Goal: Use online tool/utility: Use online tool/utility

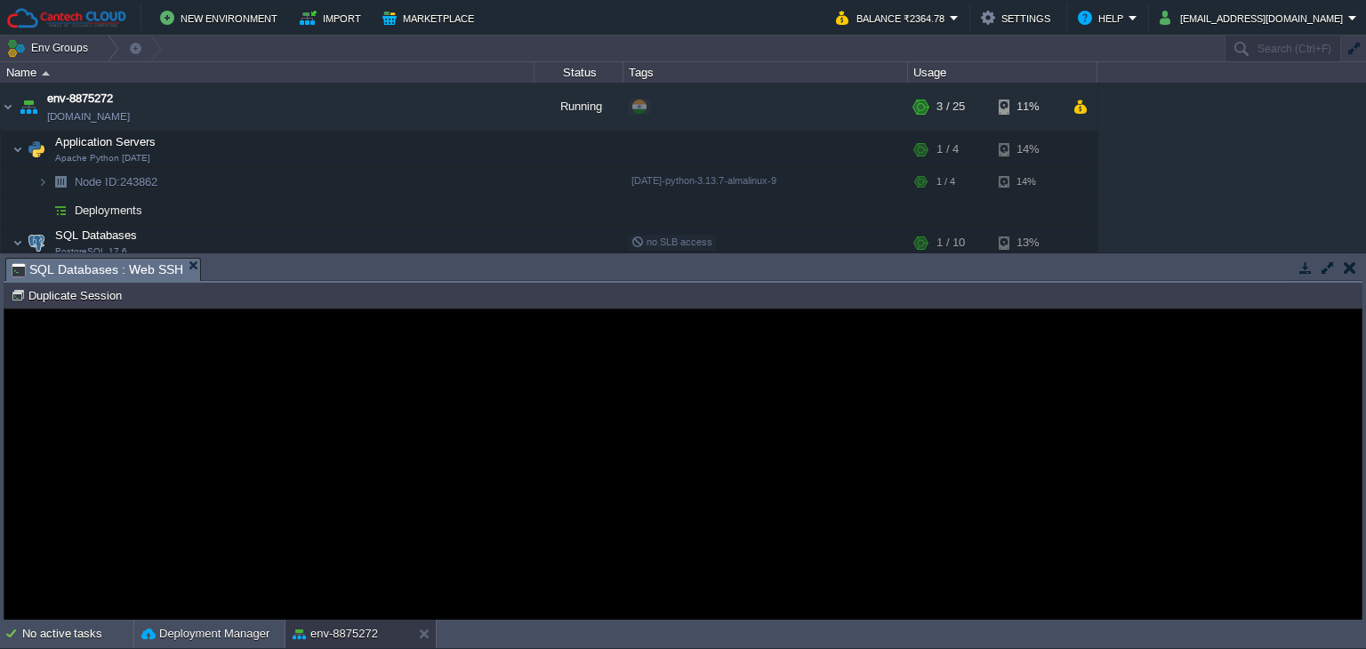
scroll to position [89, 0]
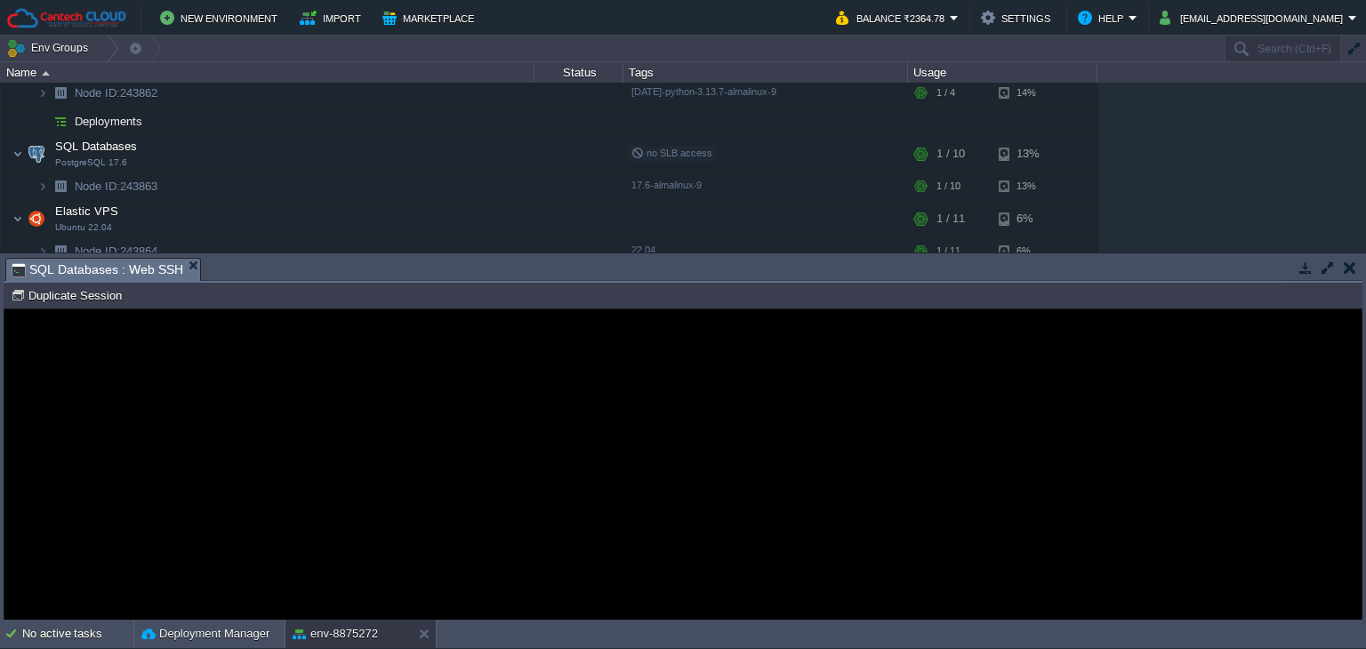
click at [468, 365] on guac-modal "Error An error has occurred and this action cannot be completed. If the problem…" at bounding box center [682, 464] width 1357 height 310
click at [477, 374] on guac-modal "Error An error has occurred and this action cannot be completed. If the problem…" at bounding box center [682, 464] width 1357 height 310
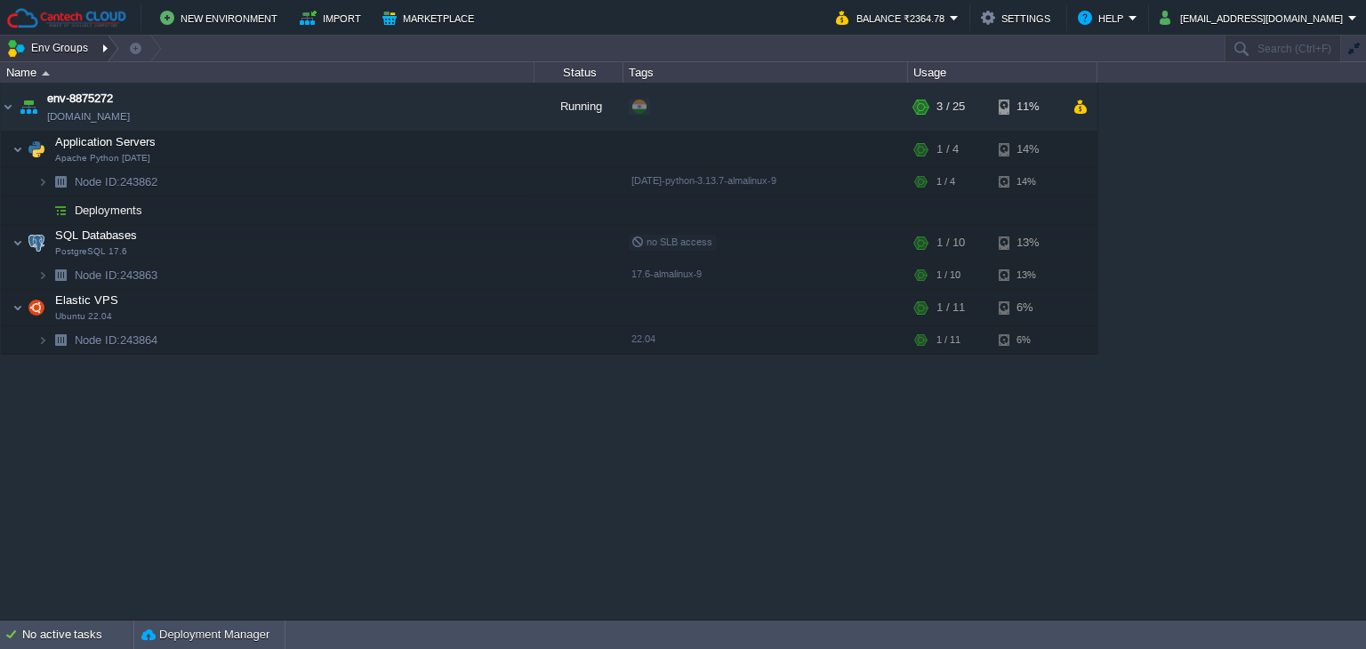
scroll to position [0, 0]
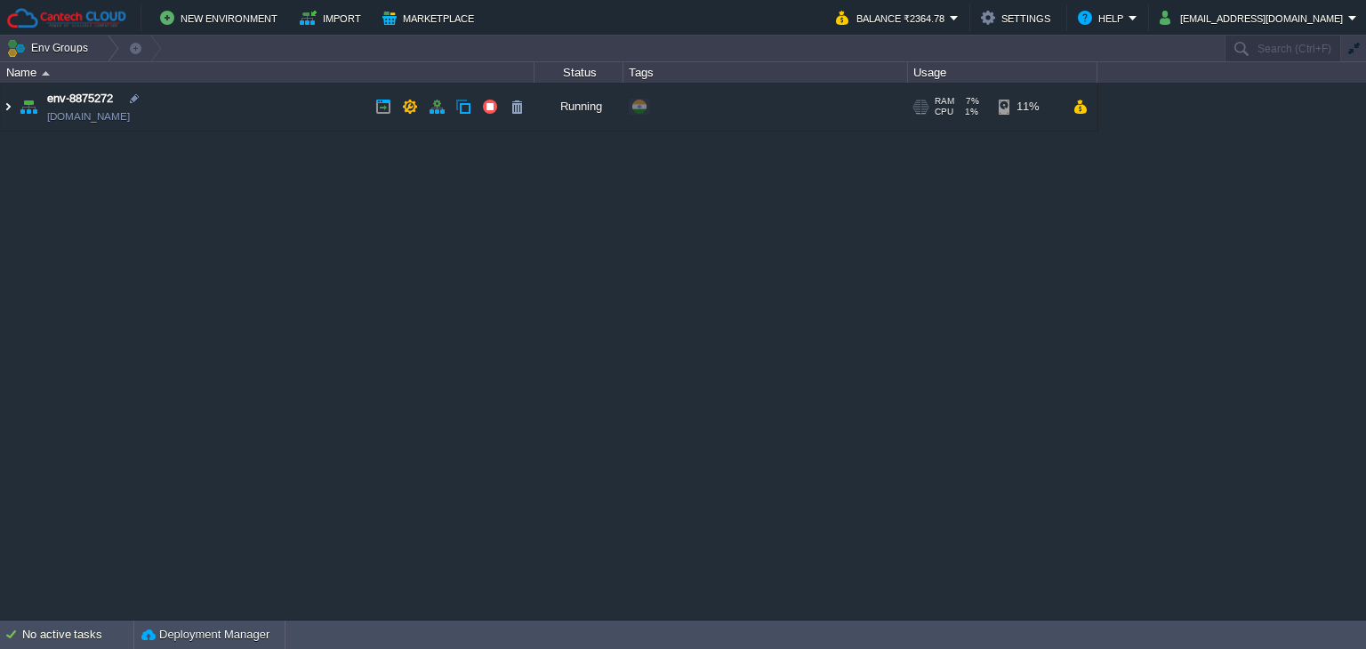
click at [1, 103] on img at bounding box center [8, 107] width 14 height 48
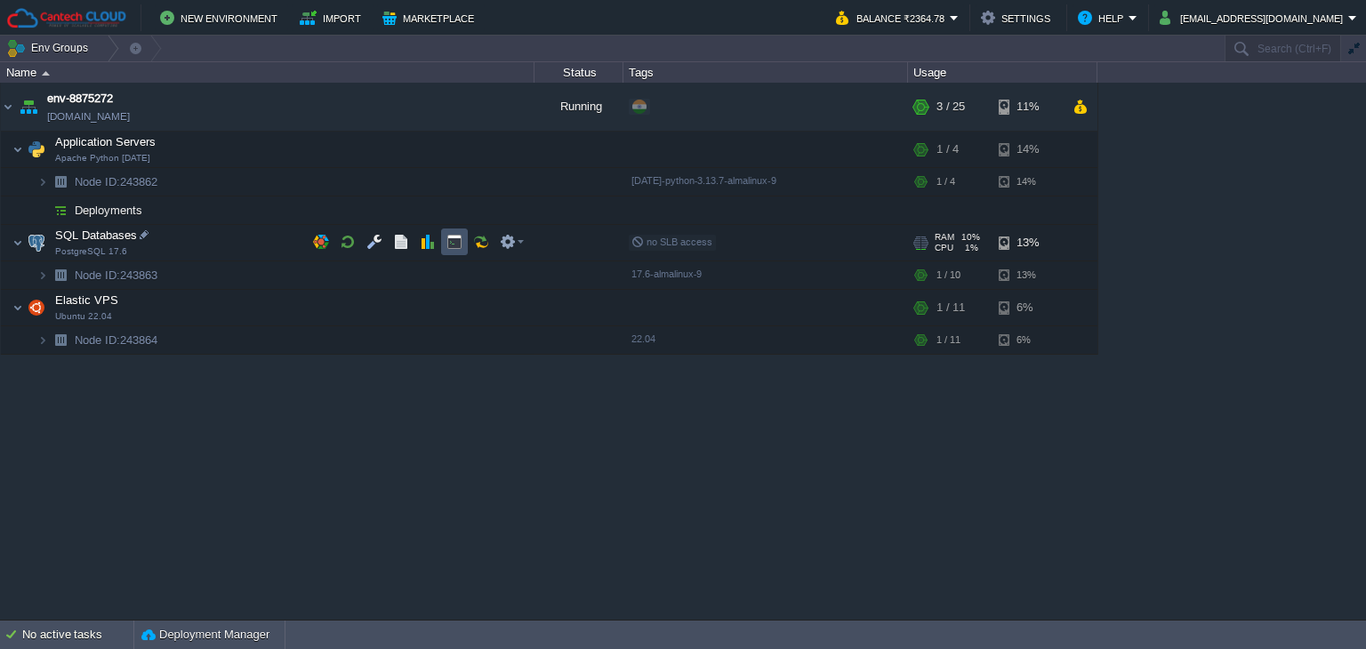
click at [450, 242] on button "button" at bounding box center [454, 242] width 16 height 16
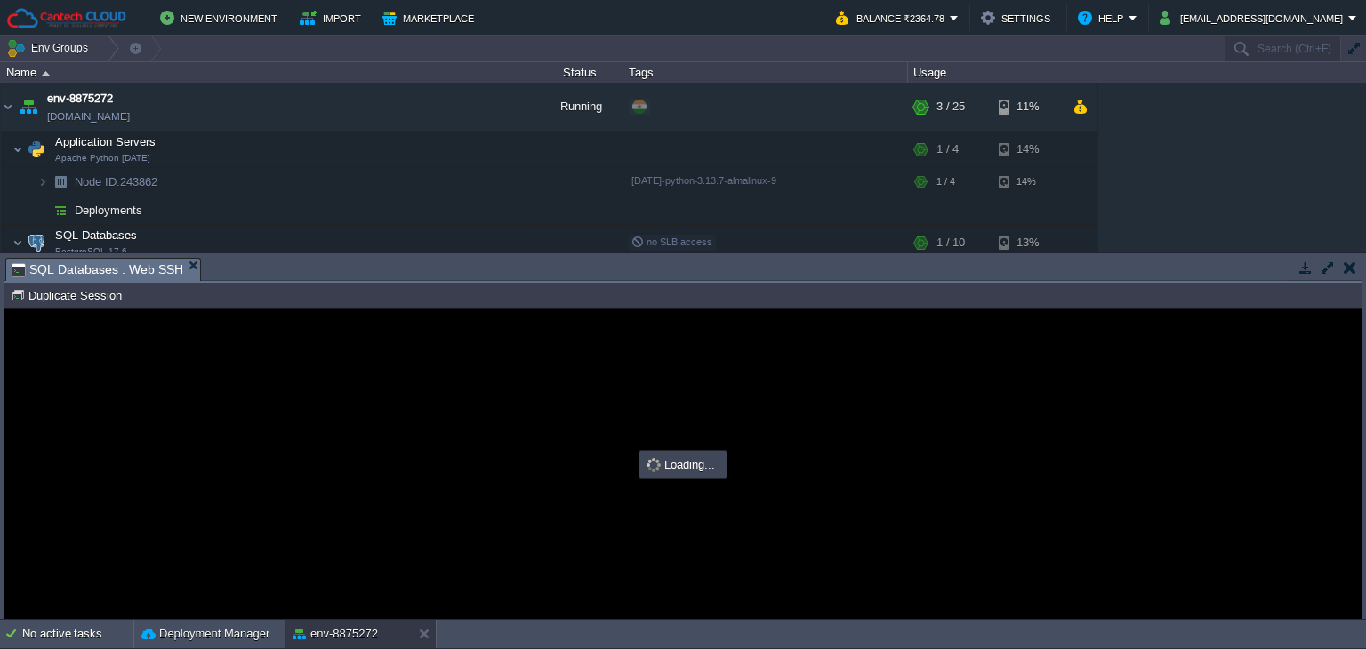
type input "#000000"
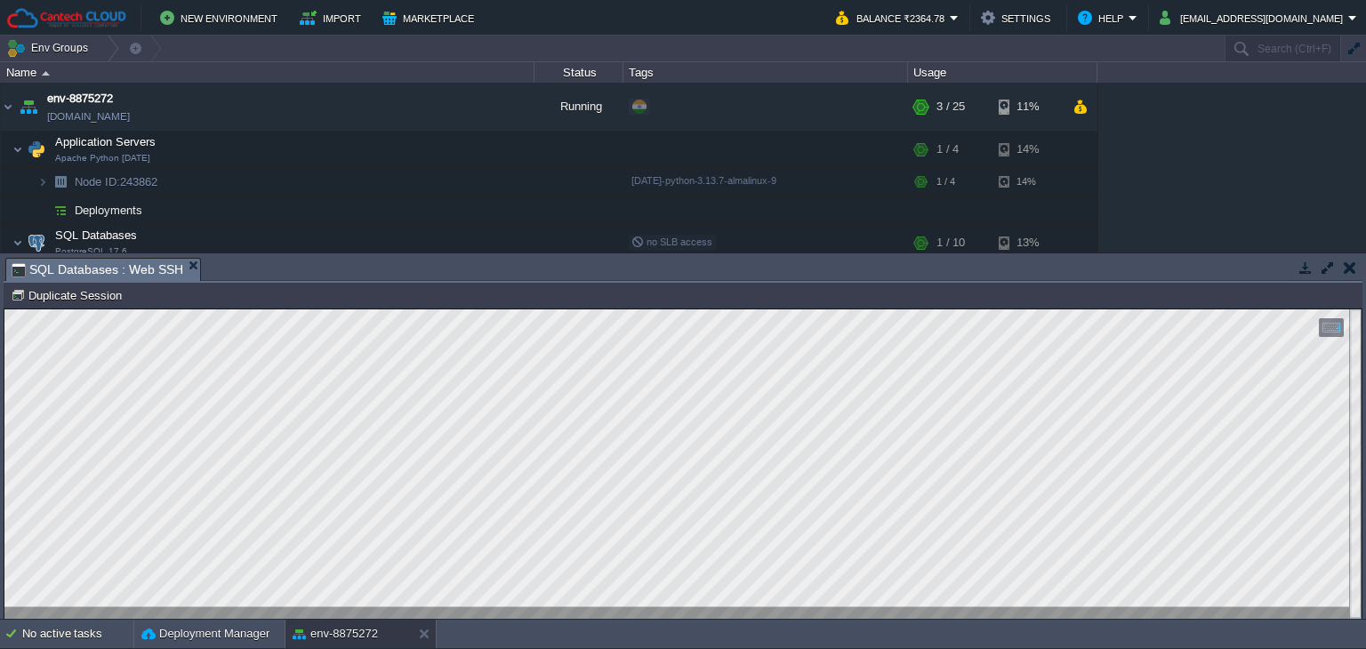
click at [4, 309] on html "Copy: Ctrl + Shift + C Paste: Ctrl + V Settings: Ctrl + Shift + Alt 0" at bounding box center [682, 309] width 1357 height 0
